Goal: Task Accomplishment & Management: Use online tool/utility

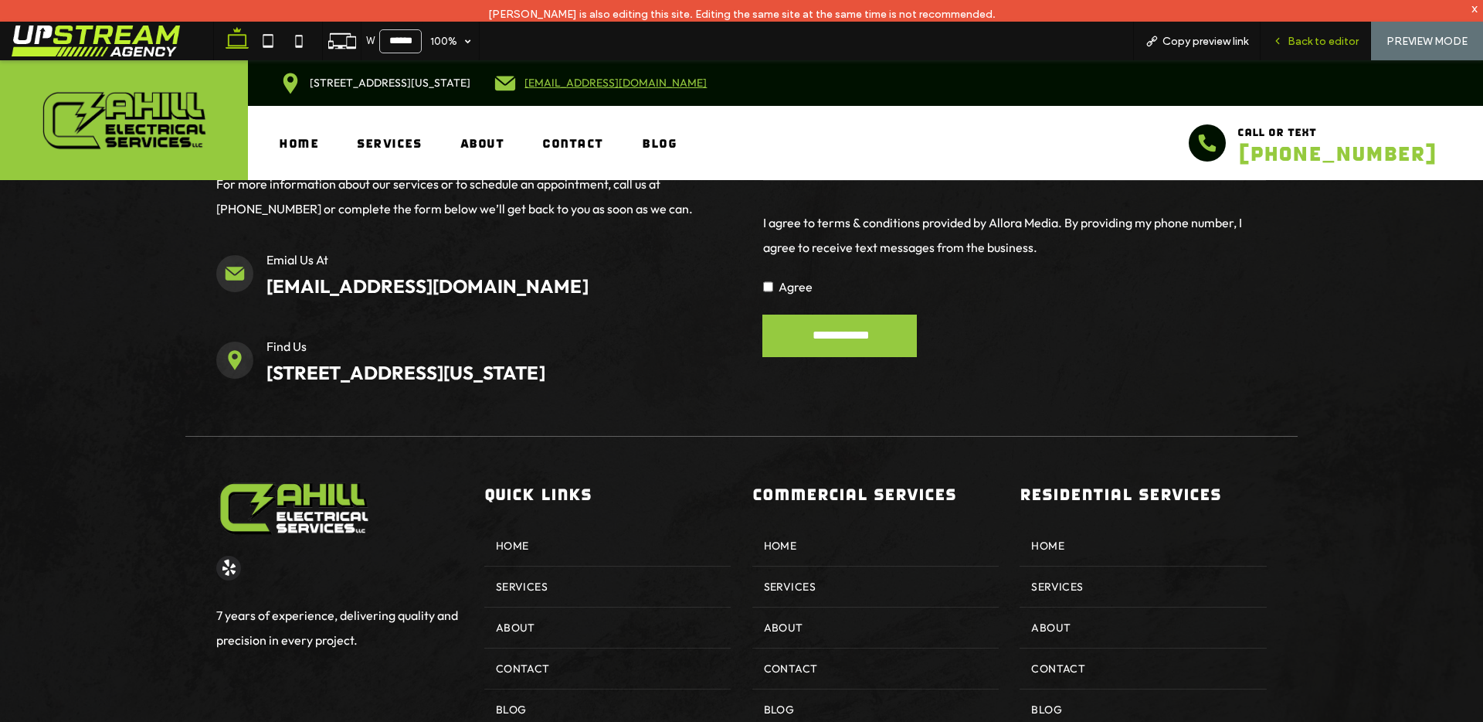
click at [1331, 42] on span "Back to editor" at bounding box center [1323, 41] width 71 height 13
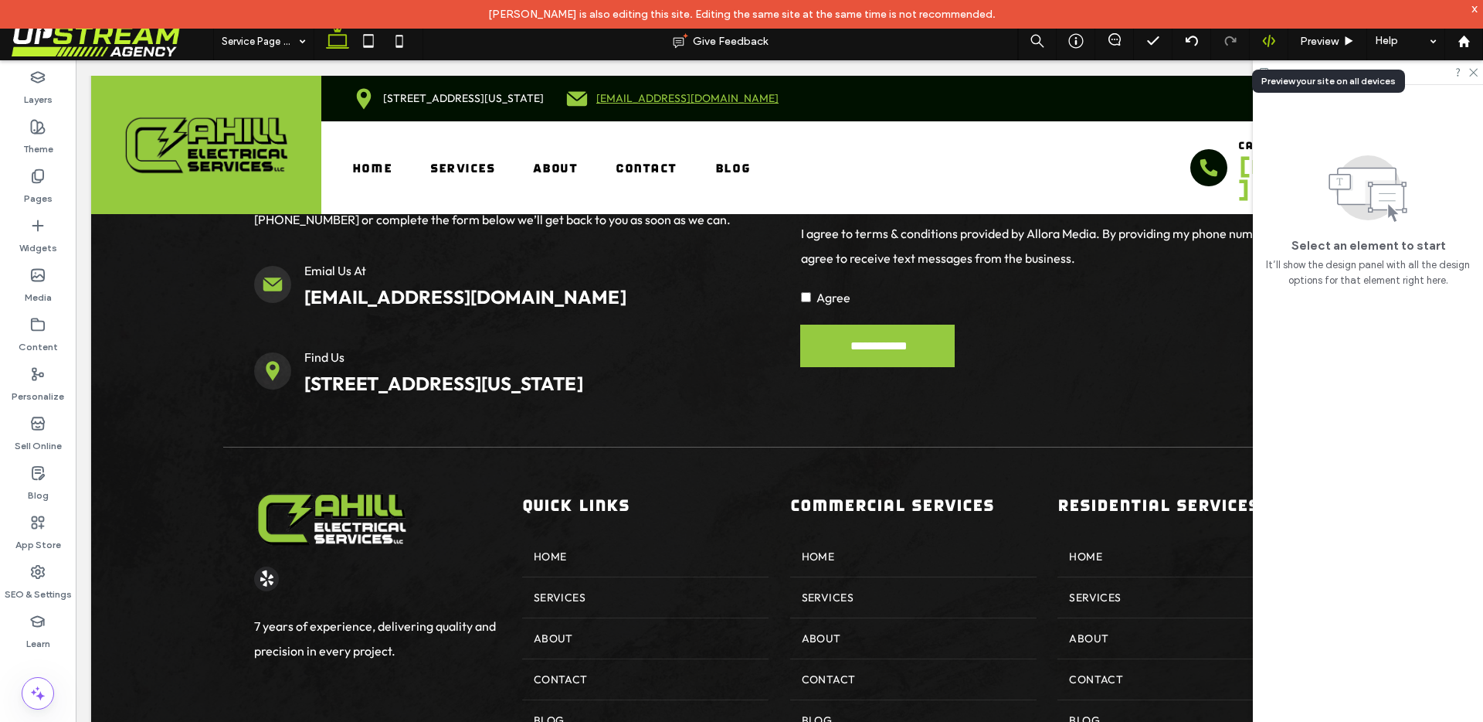
scroll to position [2984, 0]
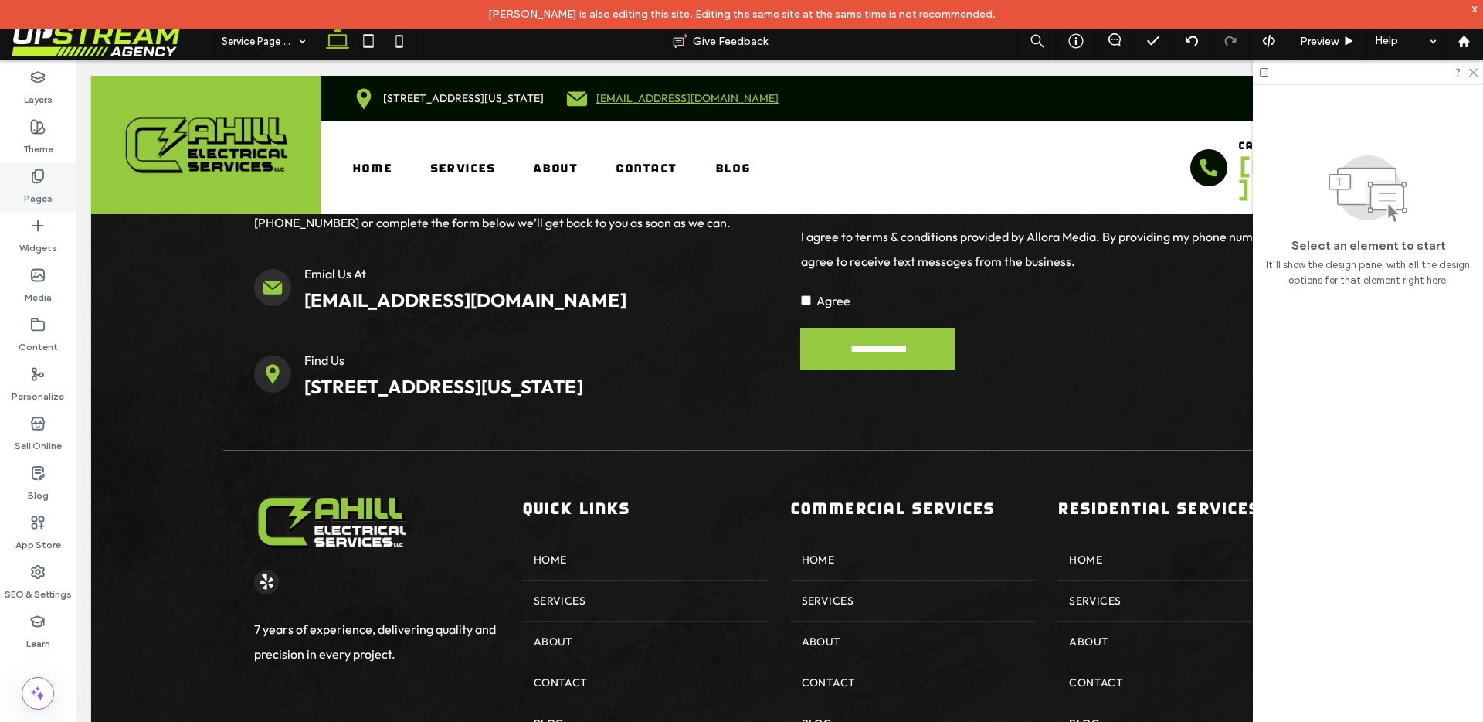
click at [46, 187] on label "Pages" at bounding box center [38, 195] width 29 height 22
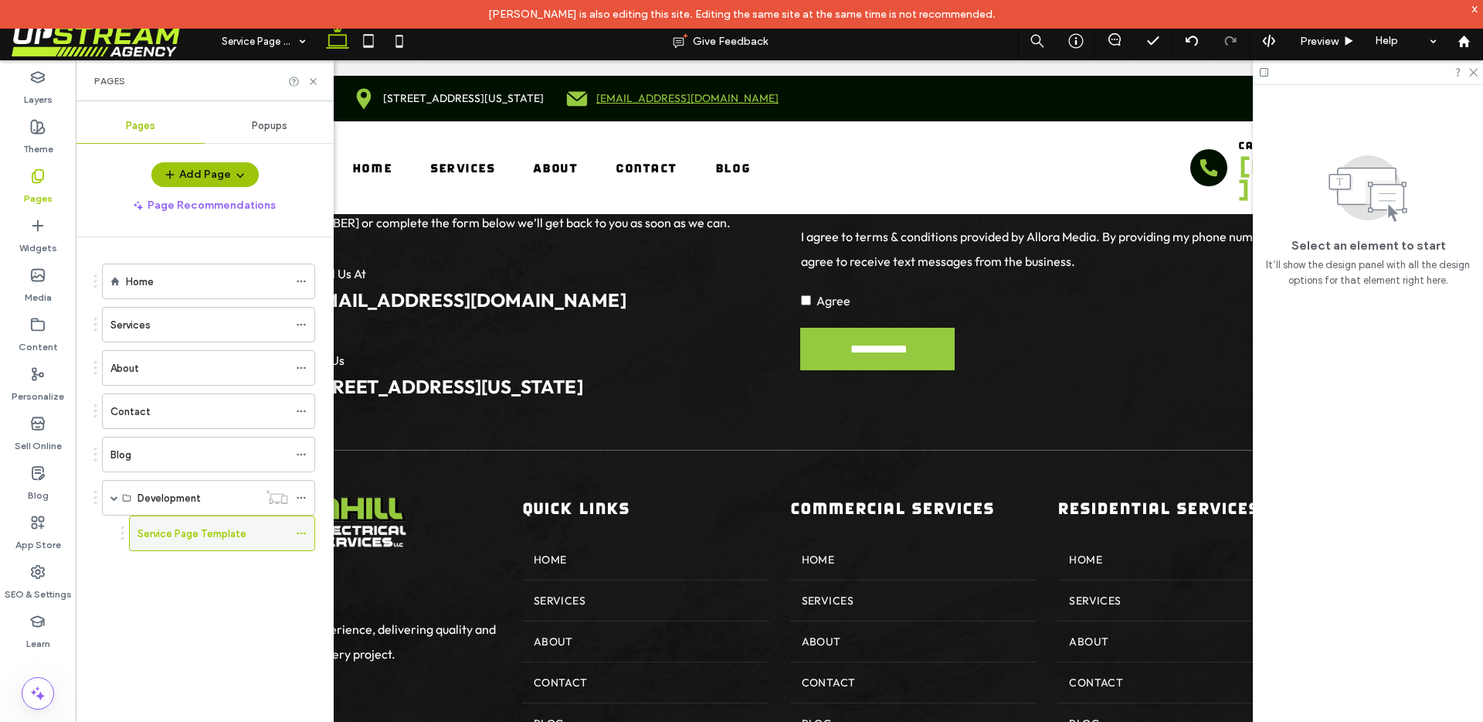
click at [185, 535] on label "Service Page Template" at bounding box center [192, 533] width 109 height 27
click at [313, 80] on icon at bounding box center [313, 82] width 12 height 12
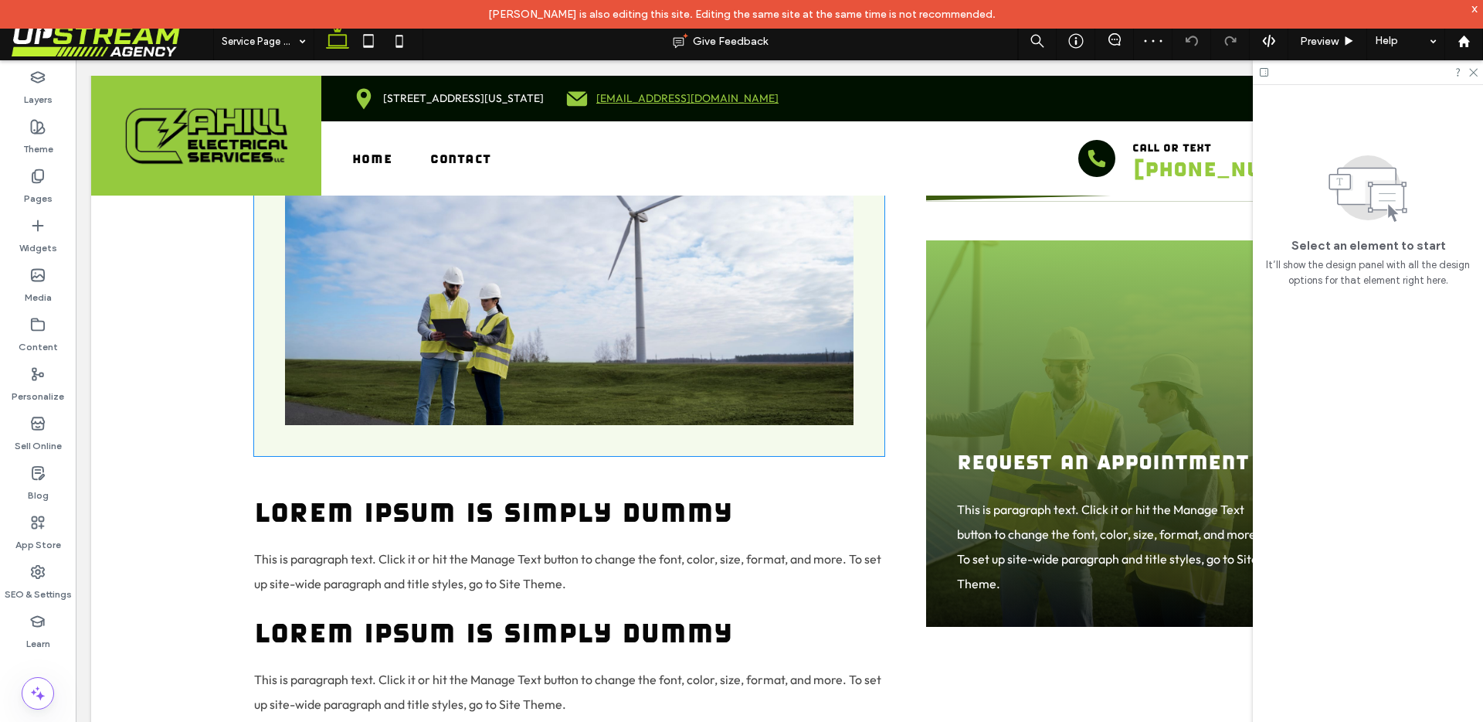
scroll to position [1429, 0]
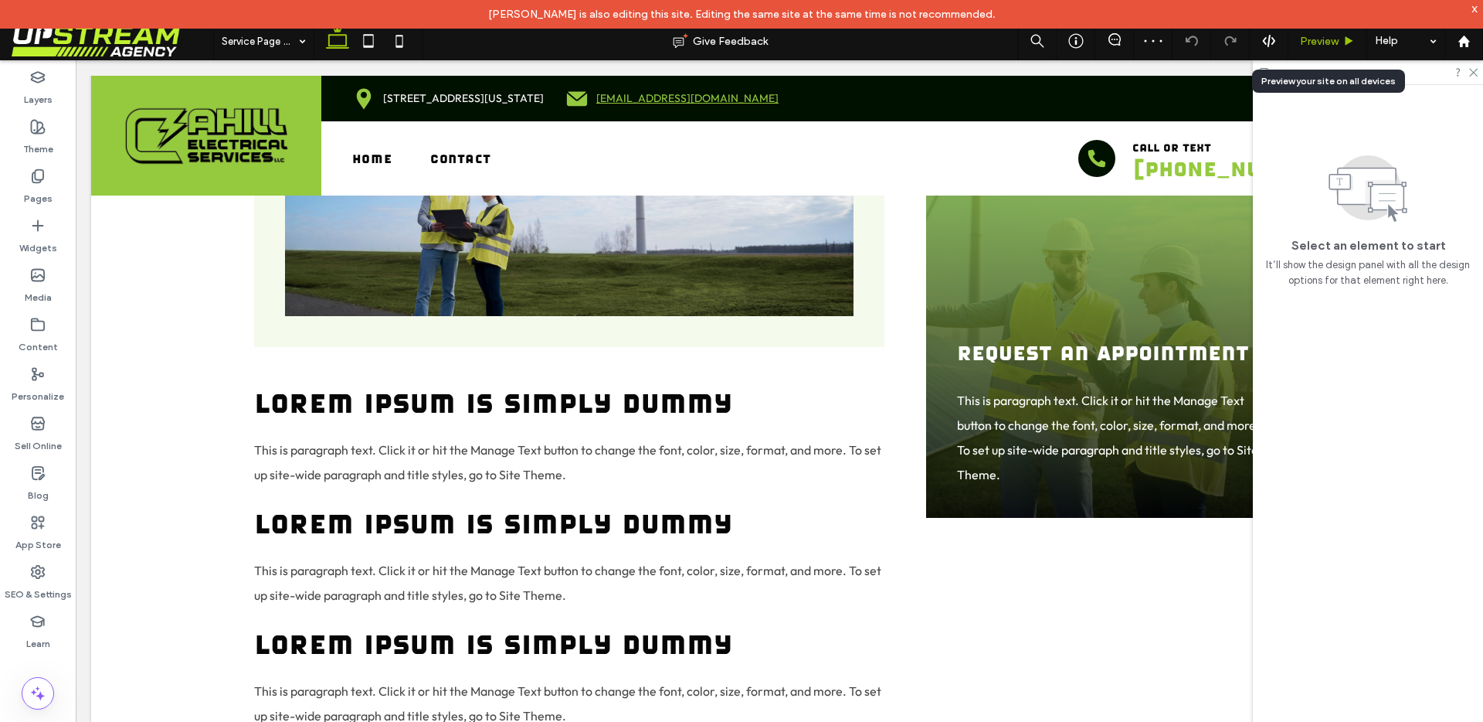
click at [1323, 45] on span "Preview" at bounding box center [1319, 41] width 39 height 13
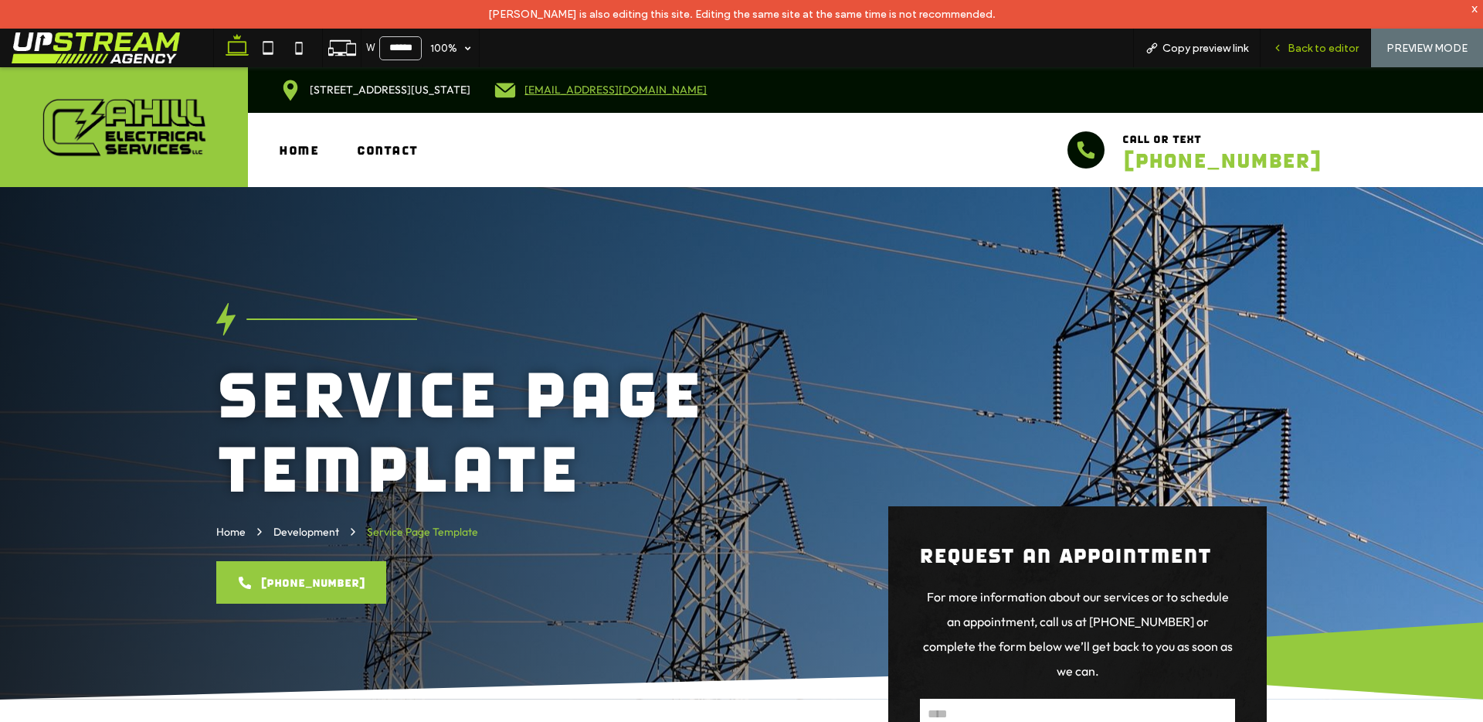
click at [1300, 51] on span "Back to editor" at bounding box center [1323, 48] width 71 height 13
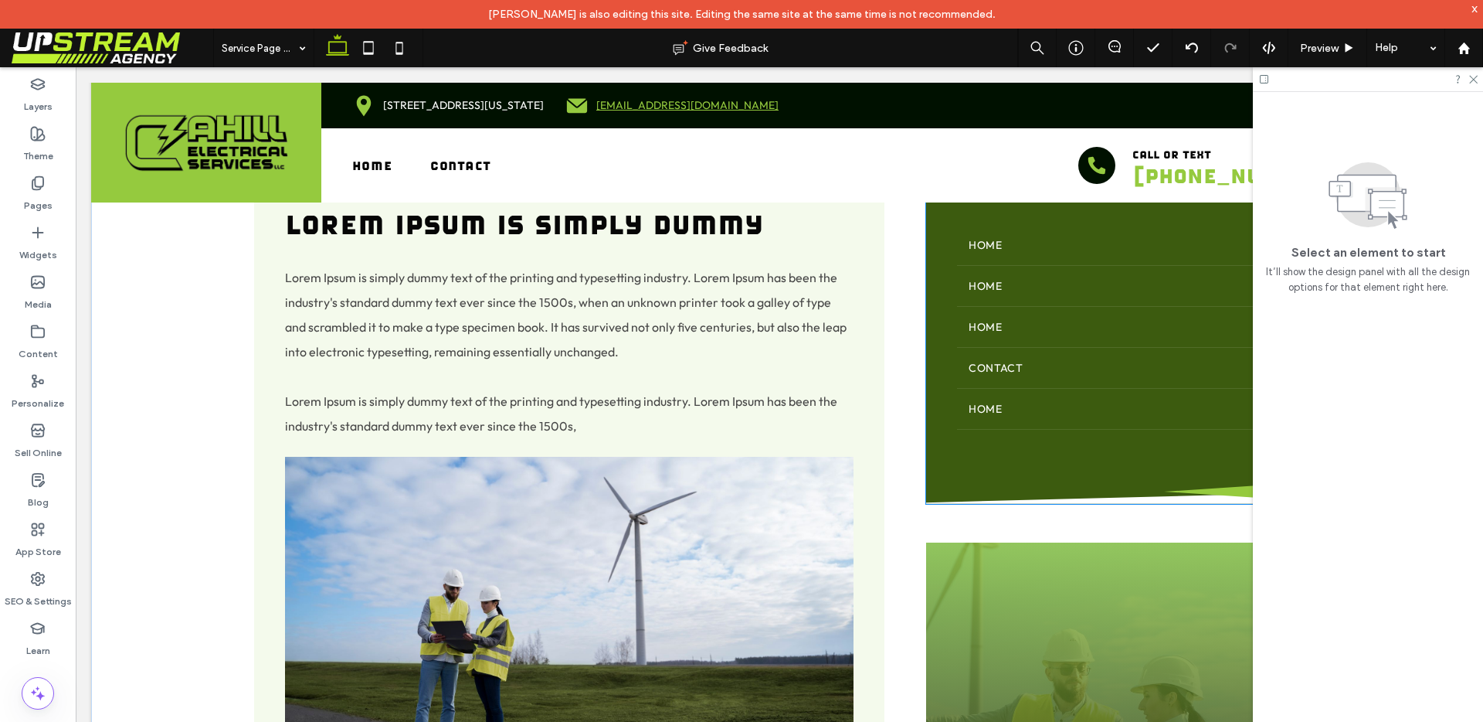
scroll to position [1023, 0]
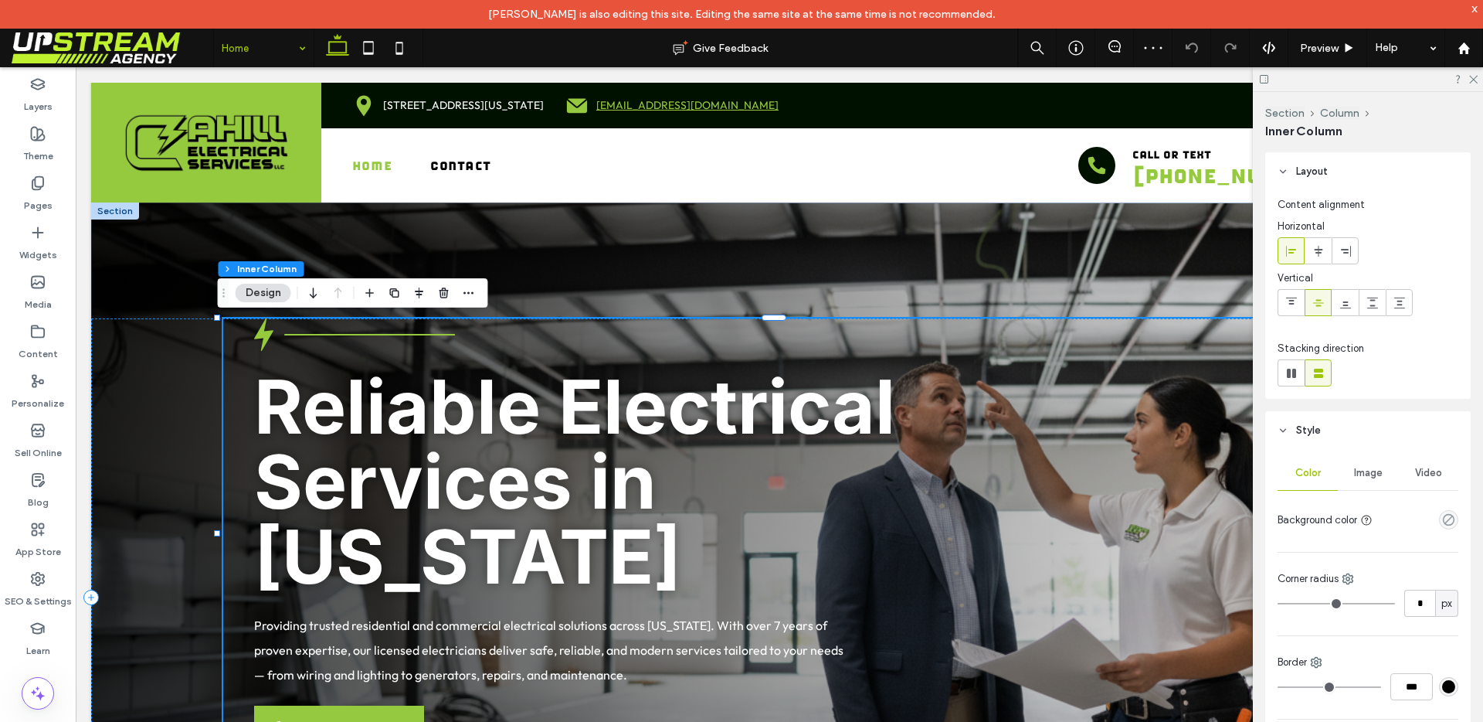
click at [464, 418] on strong "Reliable Electrical Services in [US_STATE]" at bounding box center [574, 481] width 641 height 239
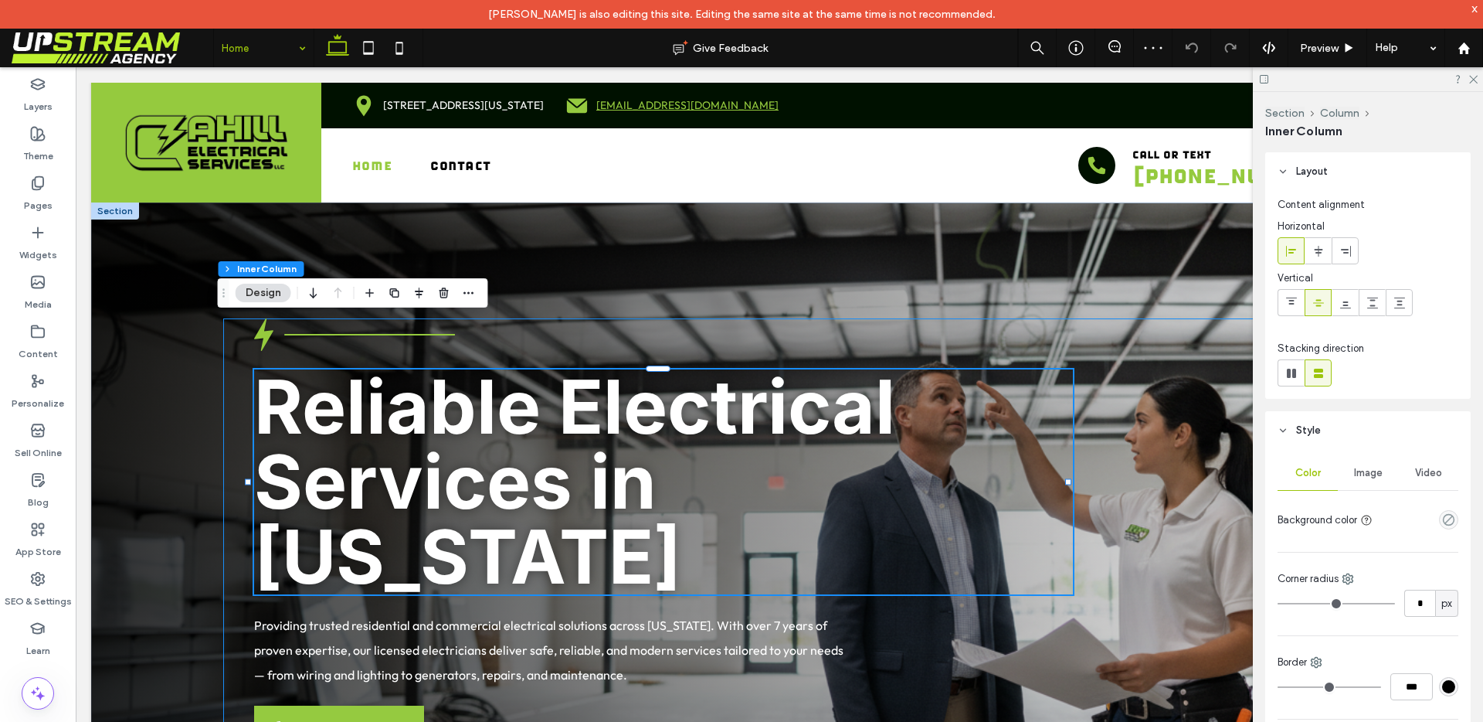
click at [464, 418] on strong "Reliable Electrical Services in [US_STATE]" at bounding box center [574, 481] width 641 height 239
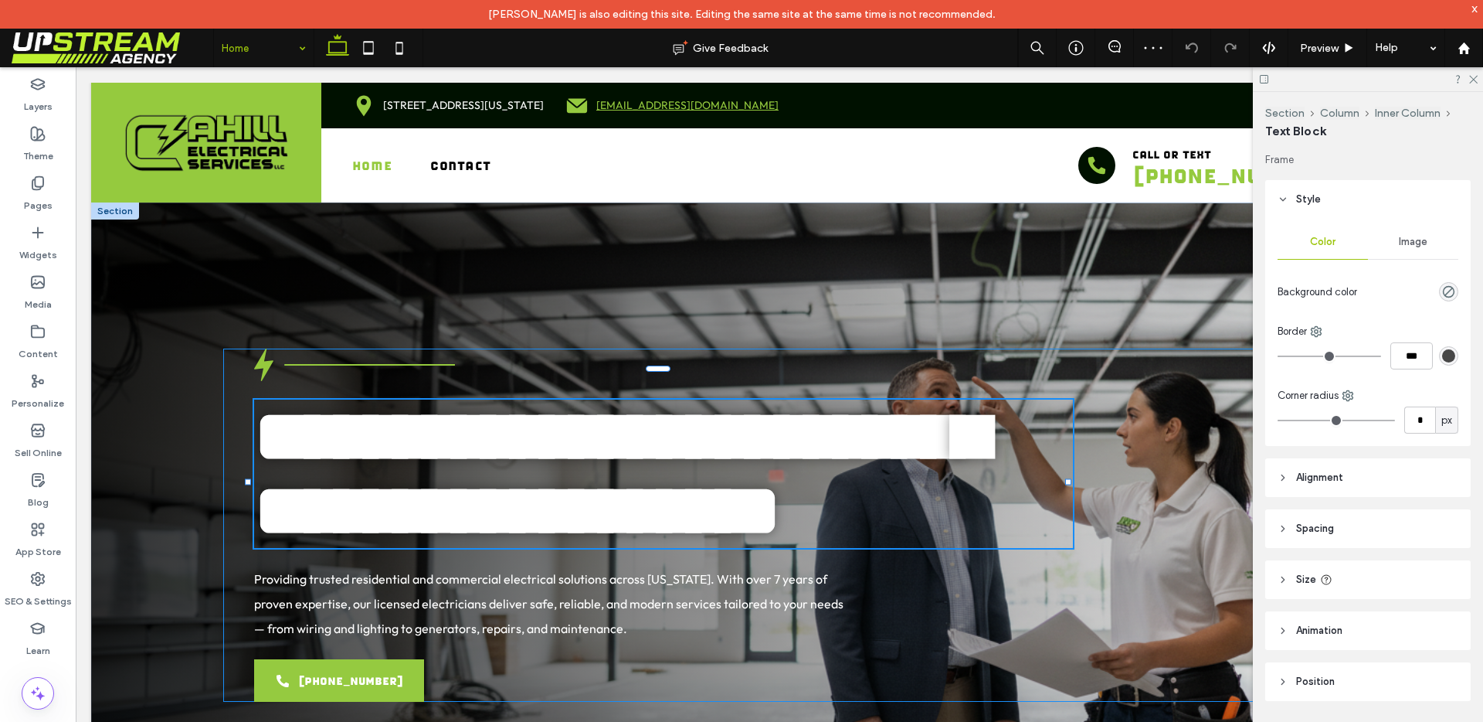
type input "*****"
type input "**"
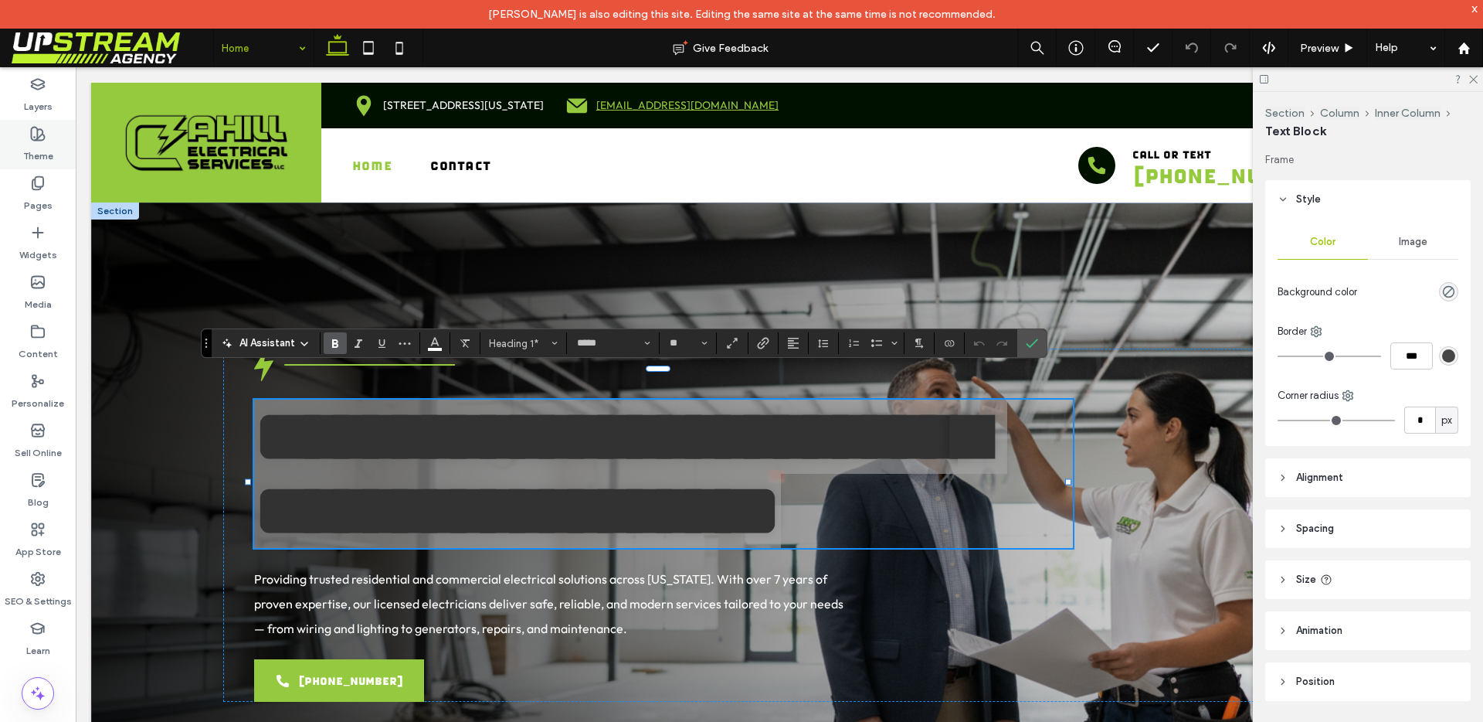
click at [29, 155] on label "Theme" at bounding box center [38, 152] width 30 height 22
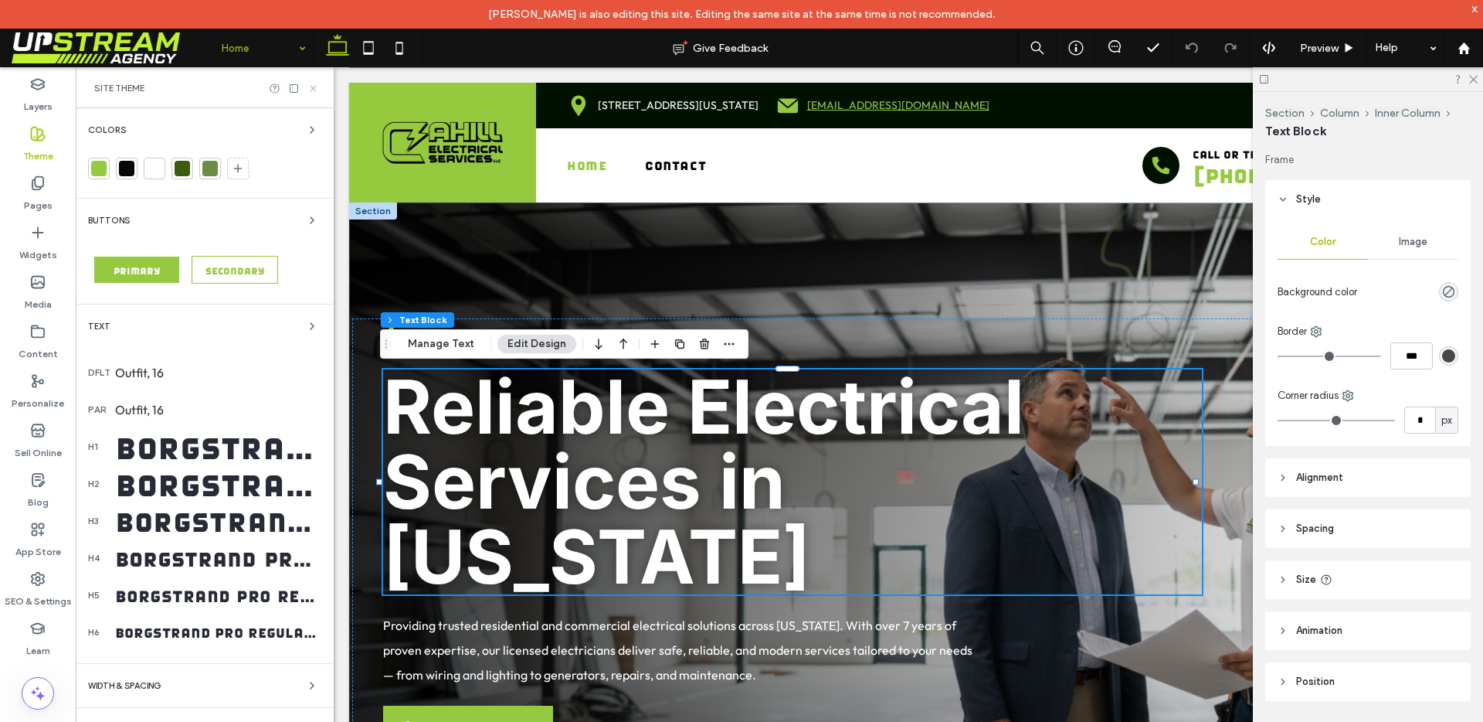
click at [315, 88] on icon at bounding box center [313, 89] width 12 height 12
